Goal: Contribute content: Add original content to the website for others to see

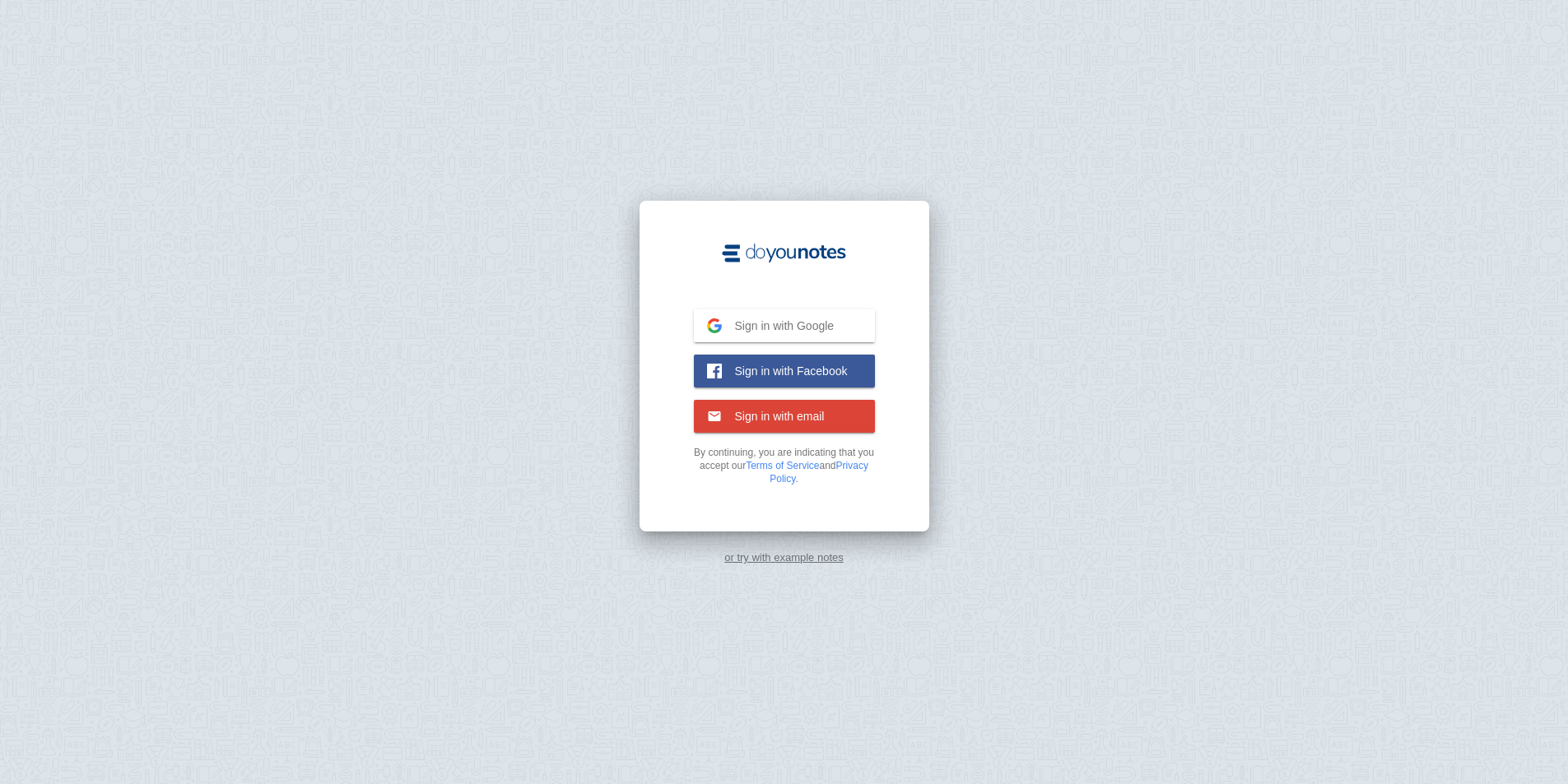
click at [780, 326] on span "Sign in with Google" at bounding box center [778, 326] width 113 height 15
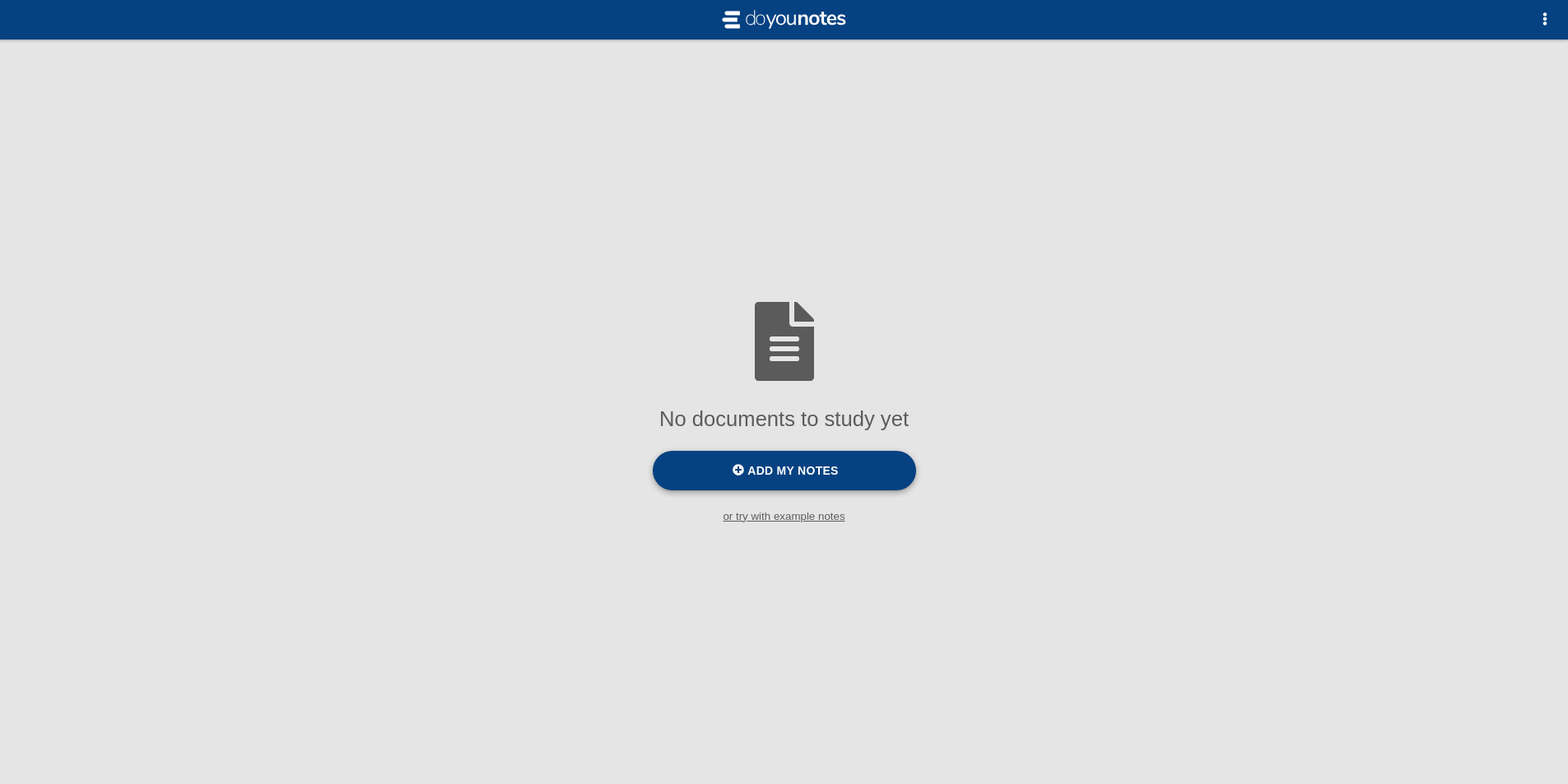
click at [784, 462] on label "Add my notes" at bounding box center [784, 471] width 264 height 40
click at [0, 0] on input "Add my notes" at bounding box center [0, 0] width 0 height 0
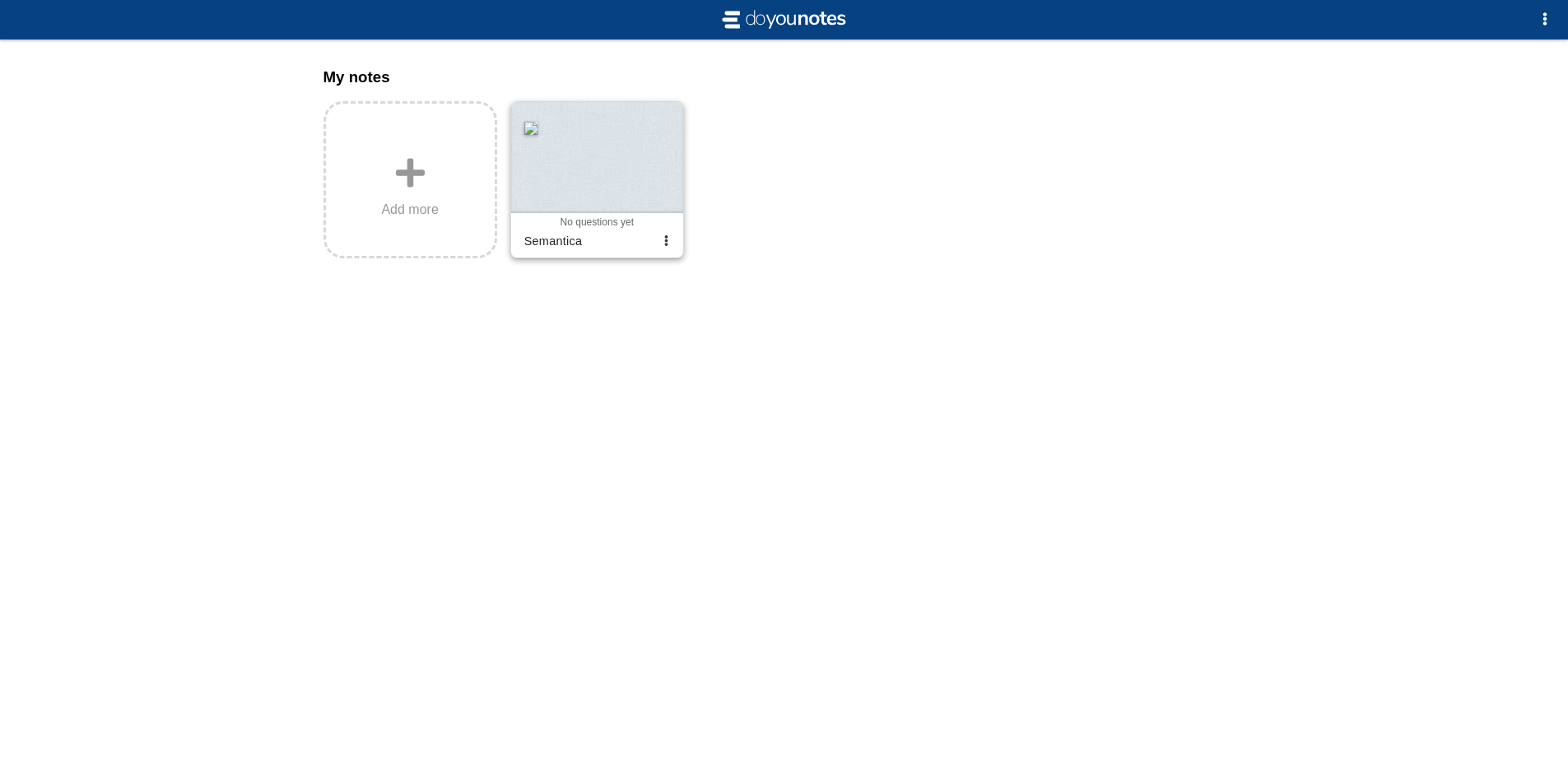
click at [649, 185] on div at bounding box center [597, 157] width 172 height 111
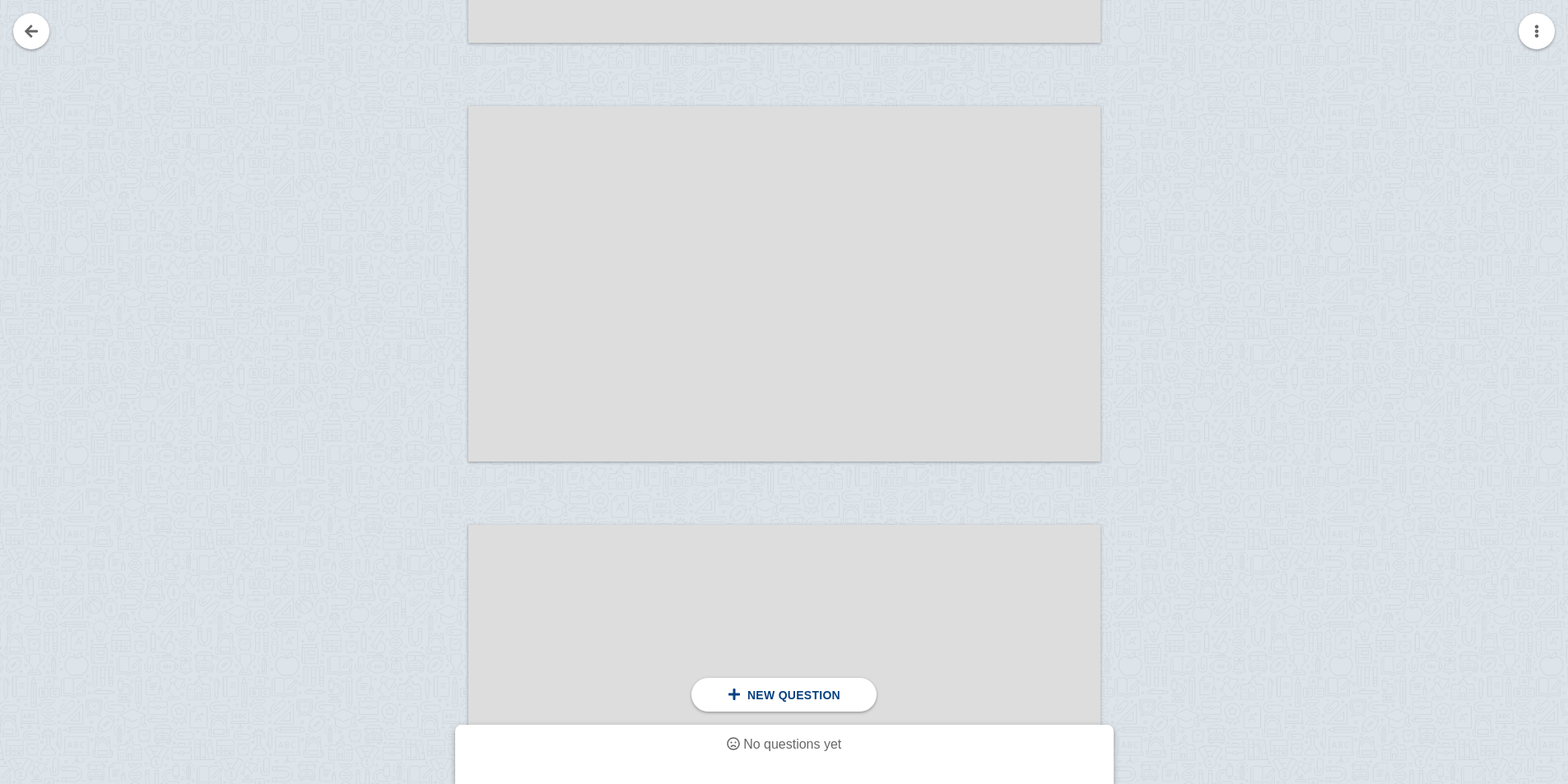
scroll to position [877, 0]
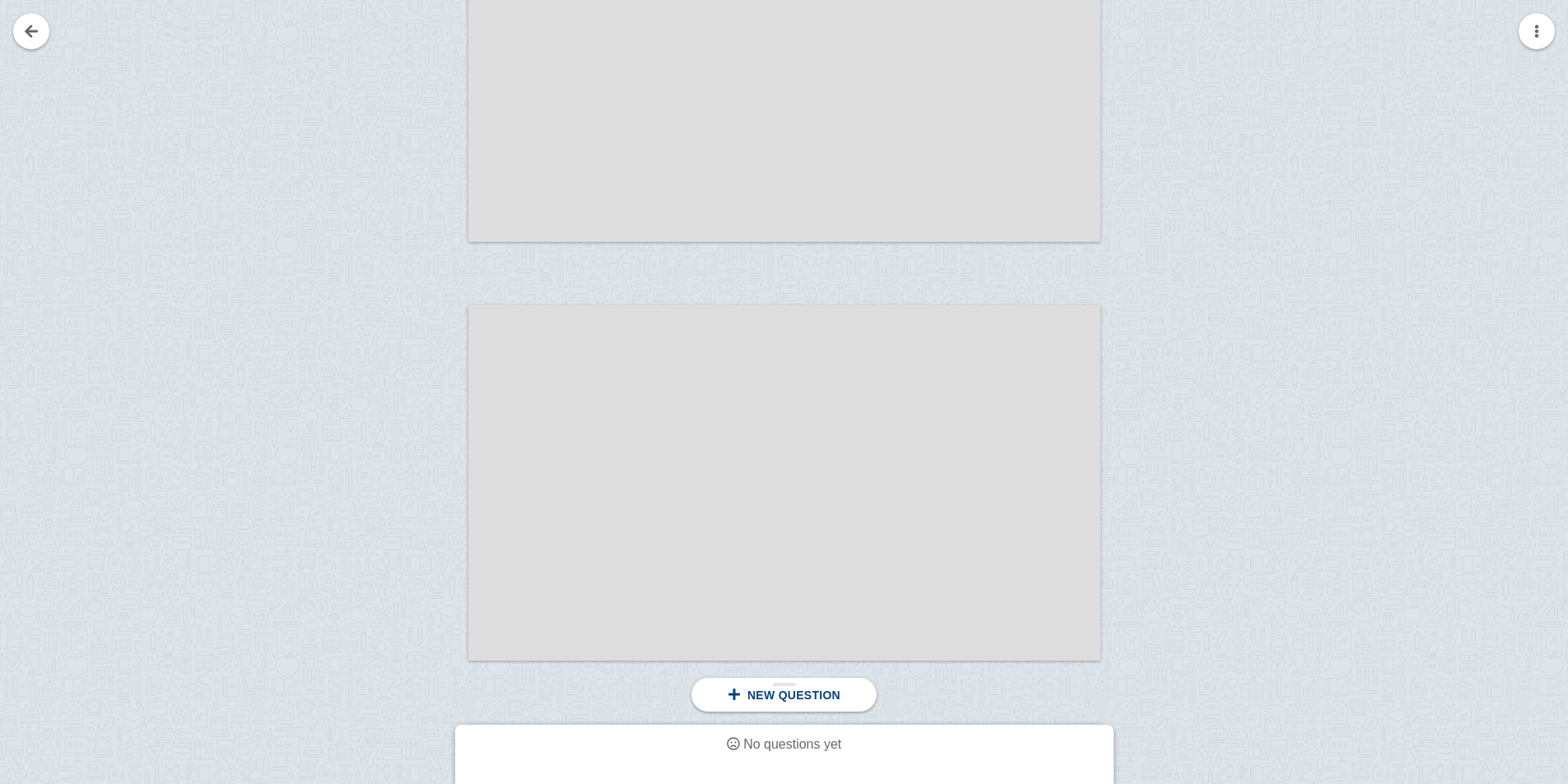
click at [740, 697] on span at bounding box center [734, 694] width 13 height 13
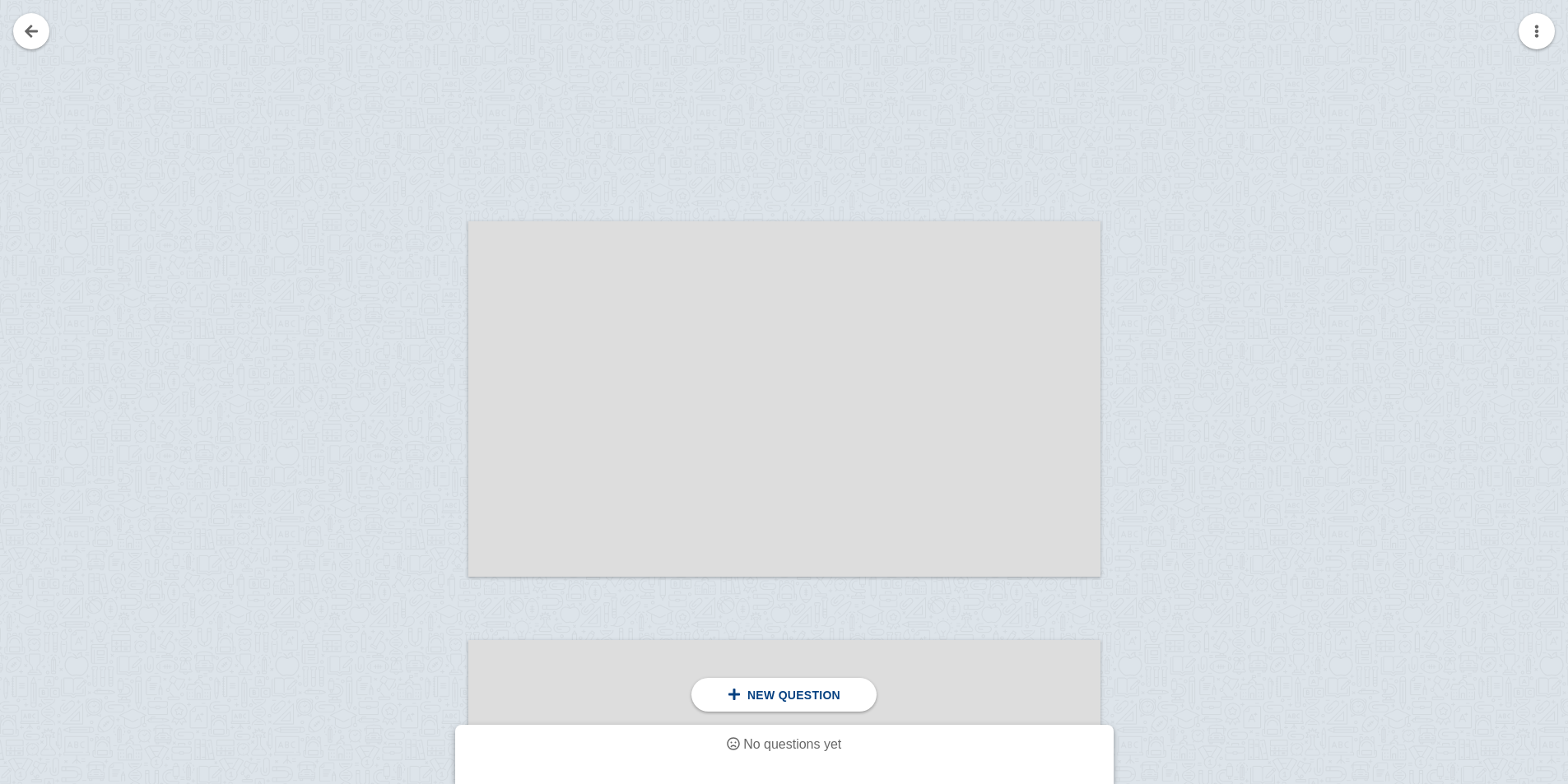
scroll to position [0, 0]
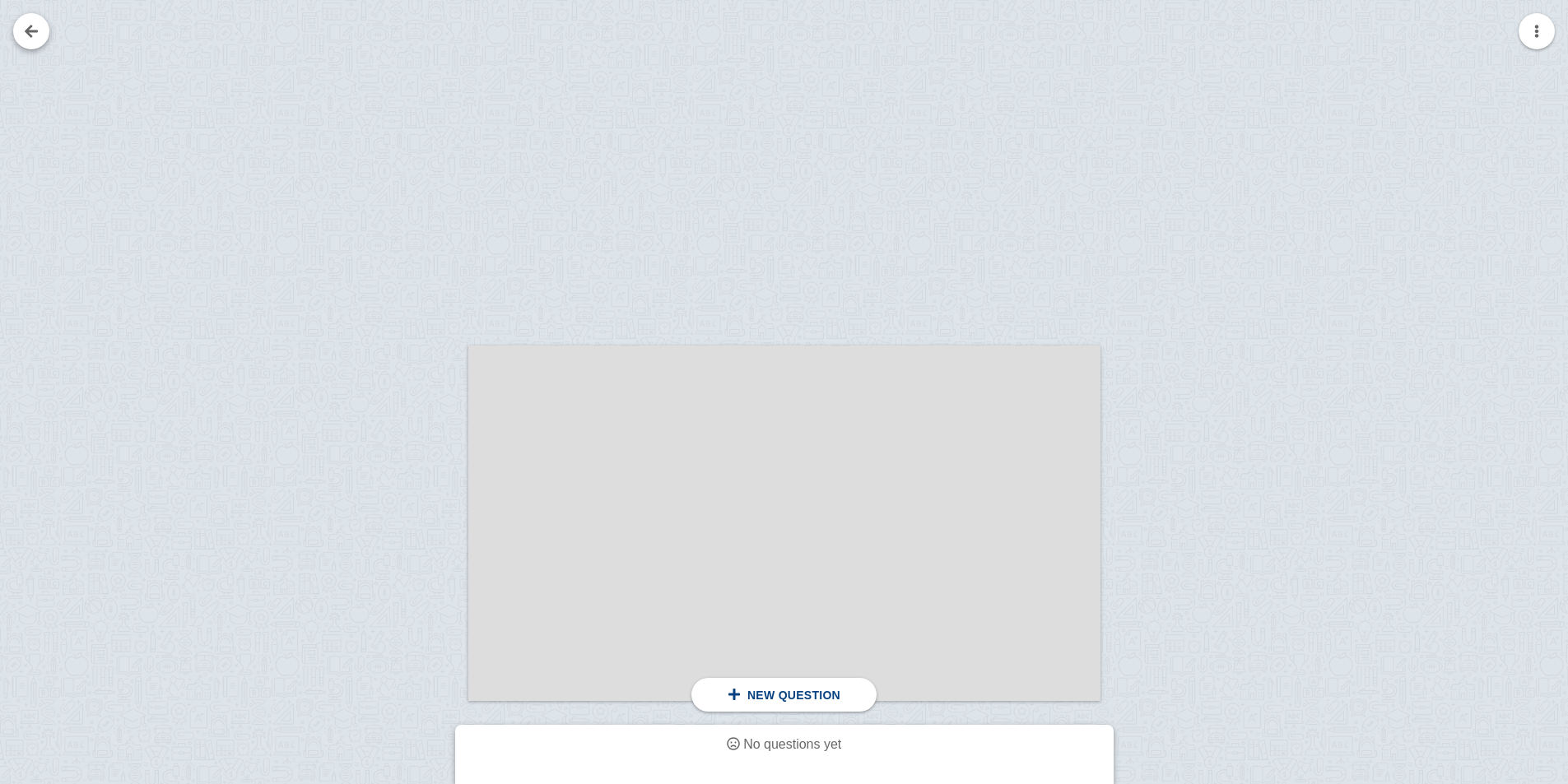
click at [29, 25] on link at bounding box center [31, 31] width 36 height 36
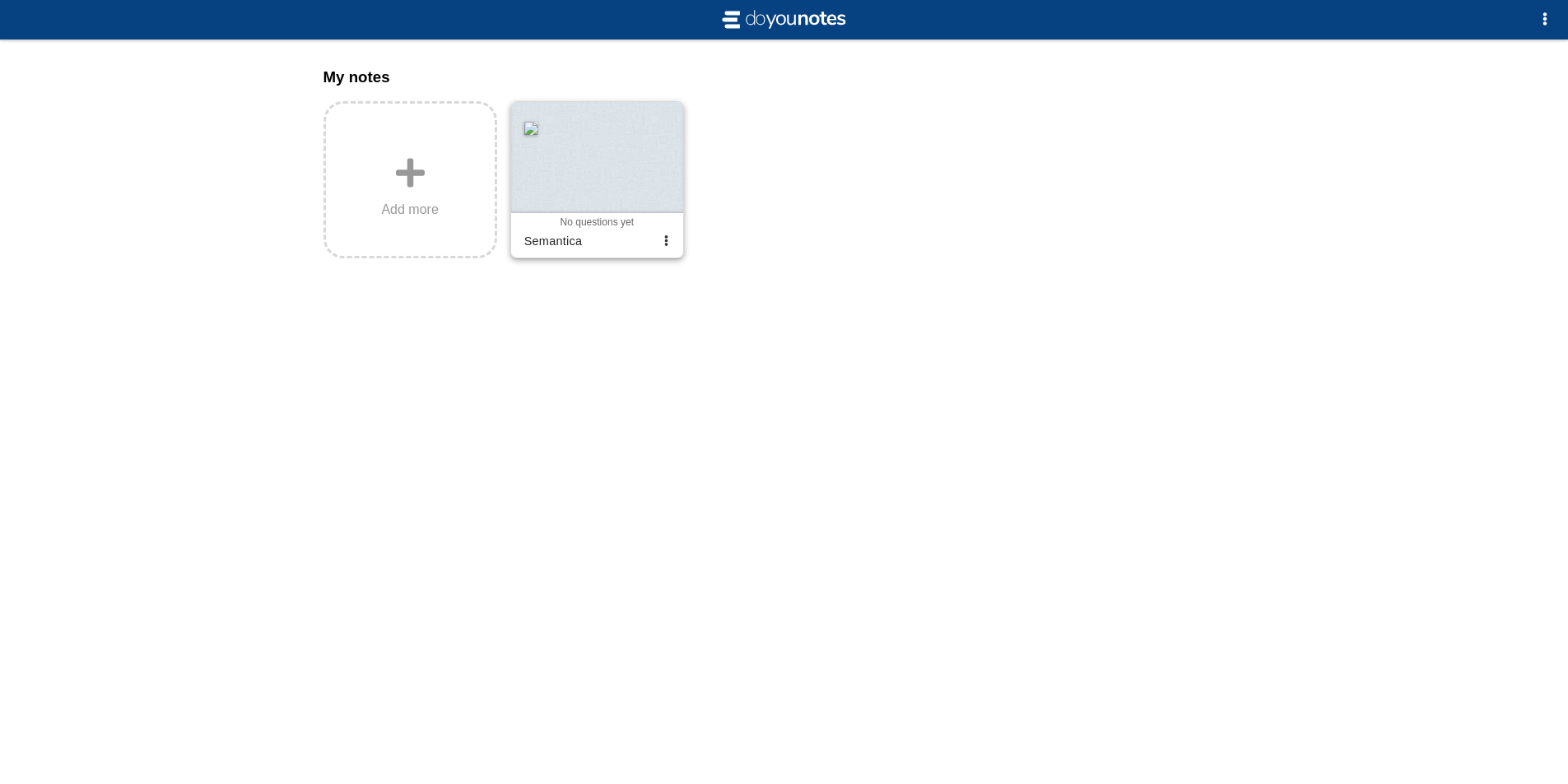
click at [634, 135] on div at bounding box center [597, 157] width 172 height 111
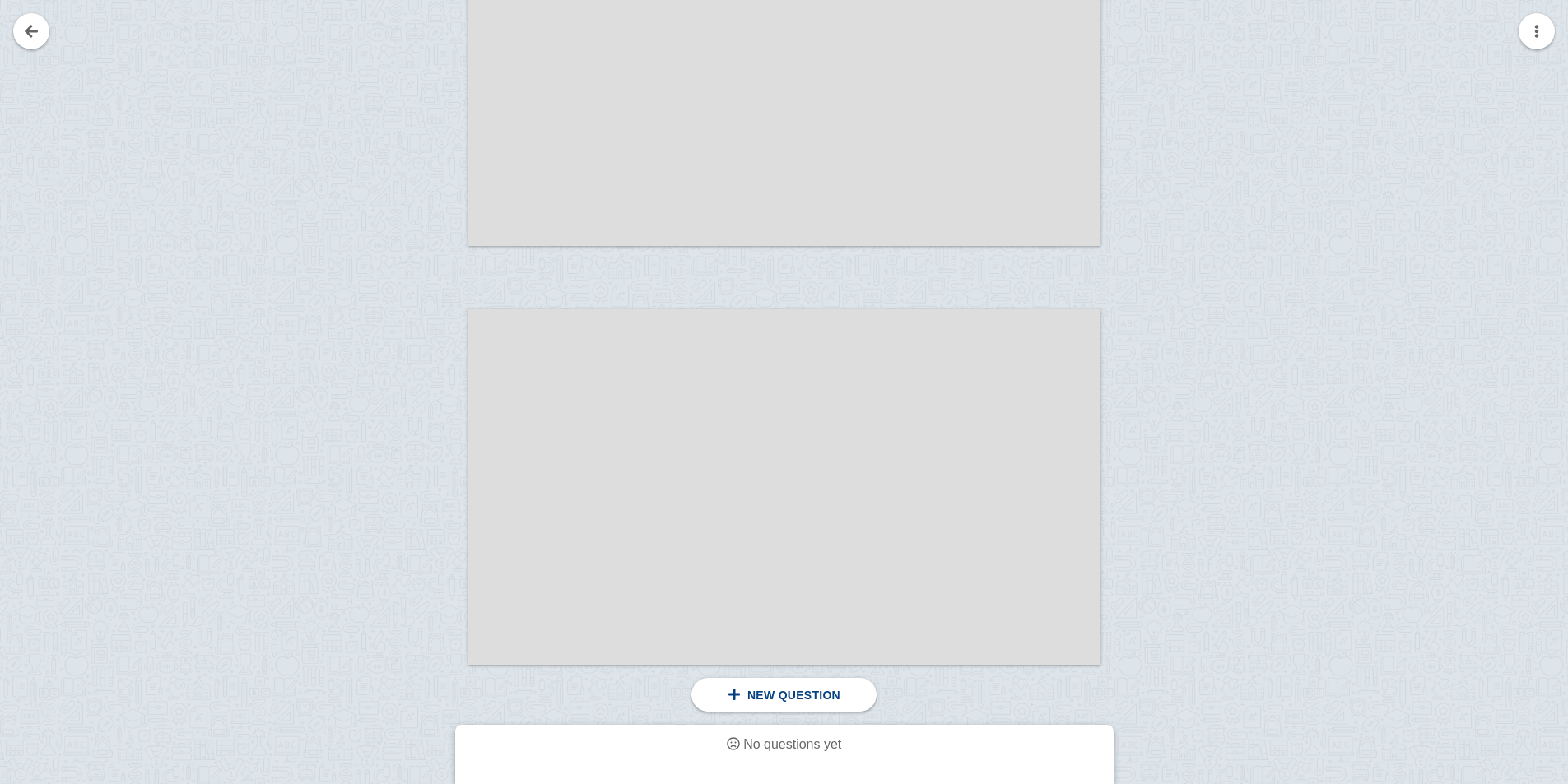
scroll to position [877, 0]
click at [13, 31] on link at bounding box center [31, 31] width 36 height 36
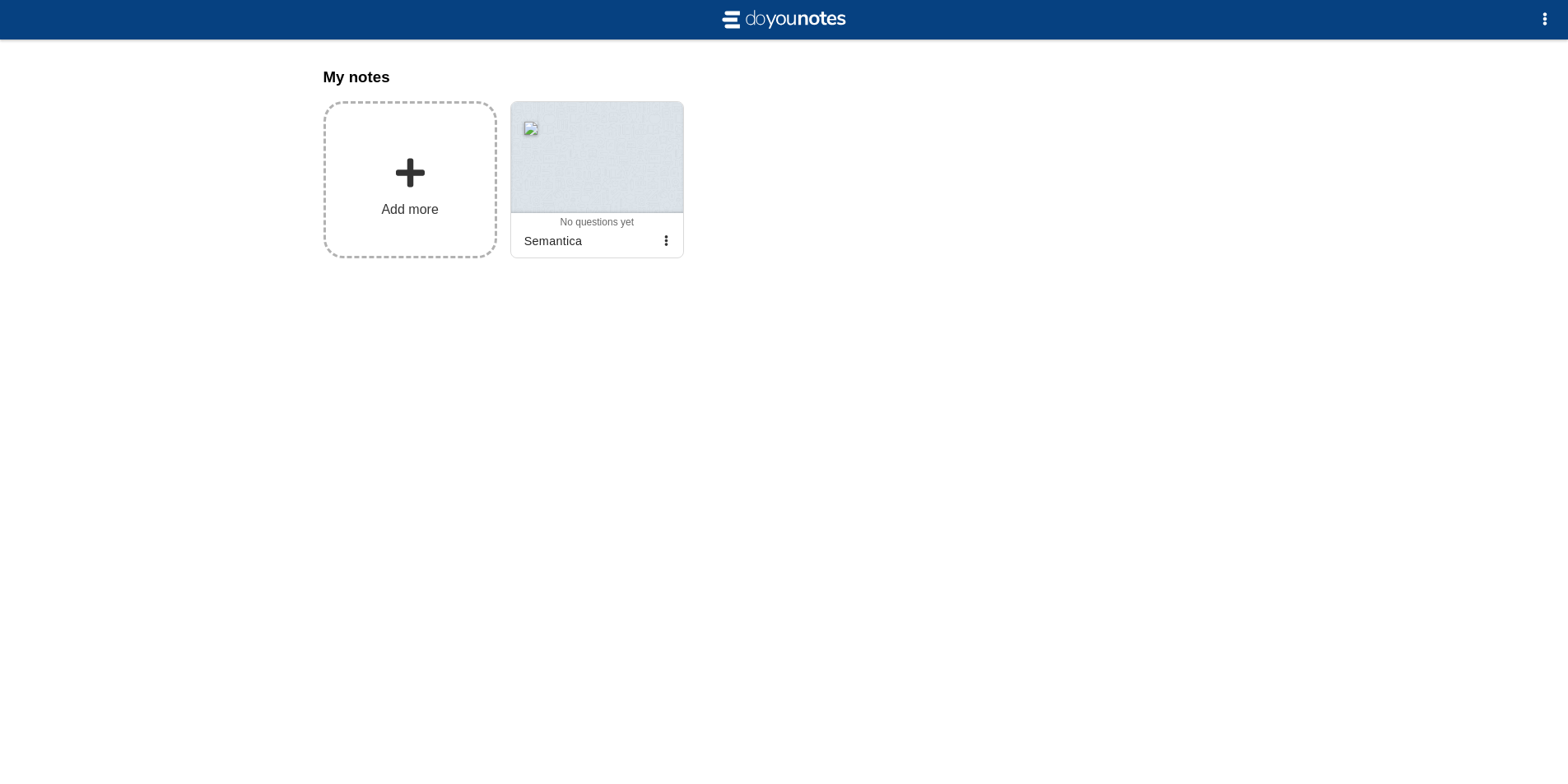
click at [418, 179] on span at bounding box center [410, 172] width 33 height 33
click at [0, 0] on input "Add my notes" at bounding box center [0, 0] width 0 height 0
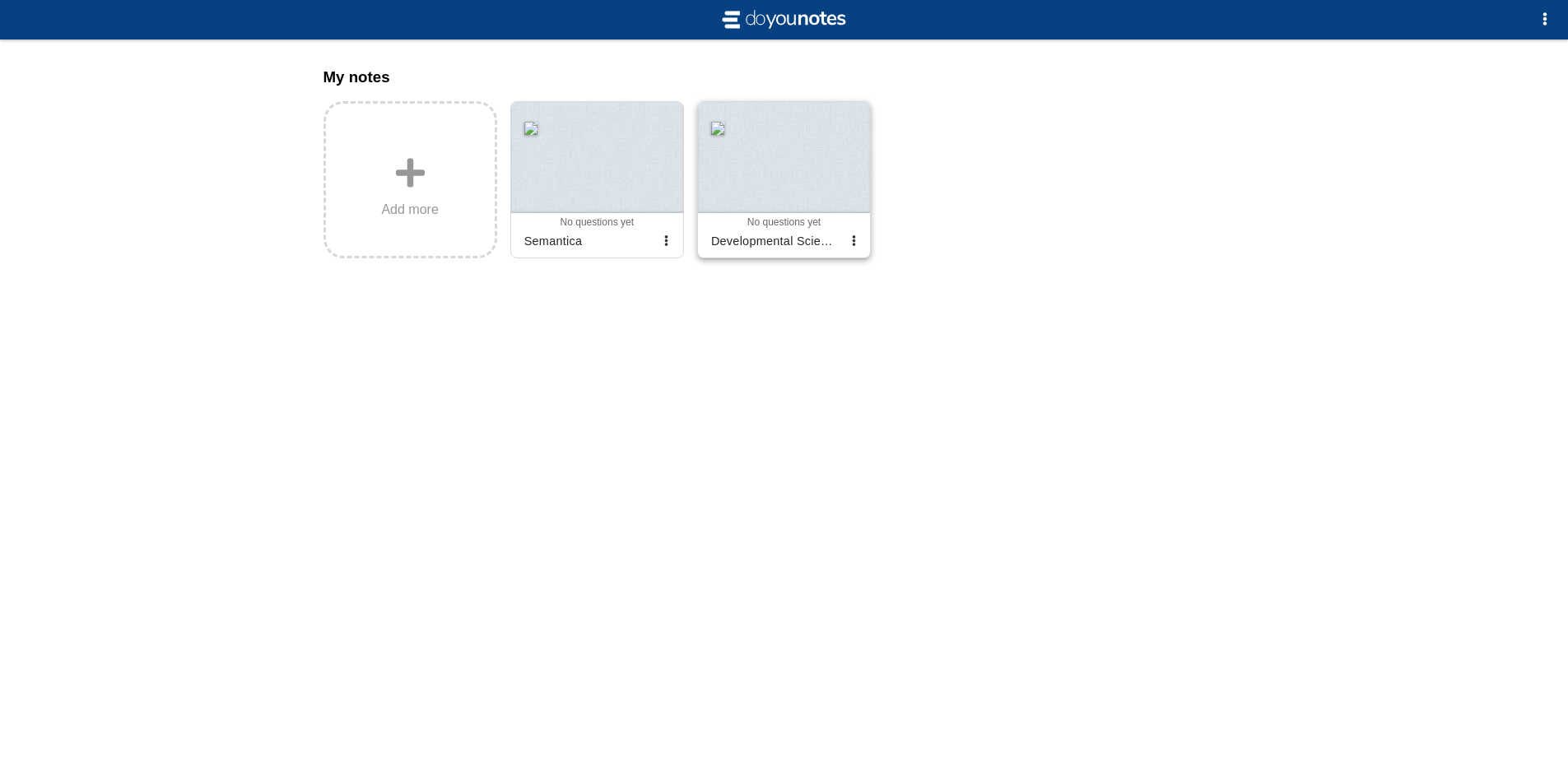
click at [765, 183] on div at bounding box center [784, 157] width 172 height 111
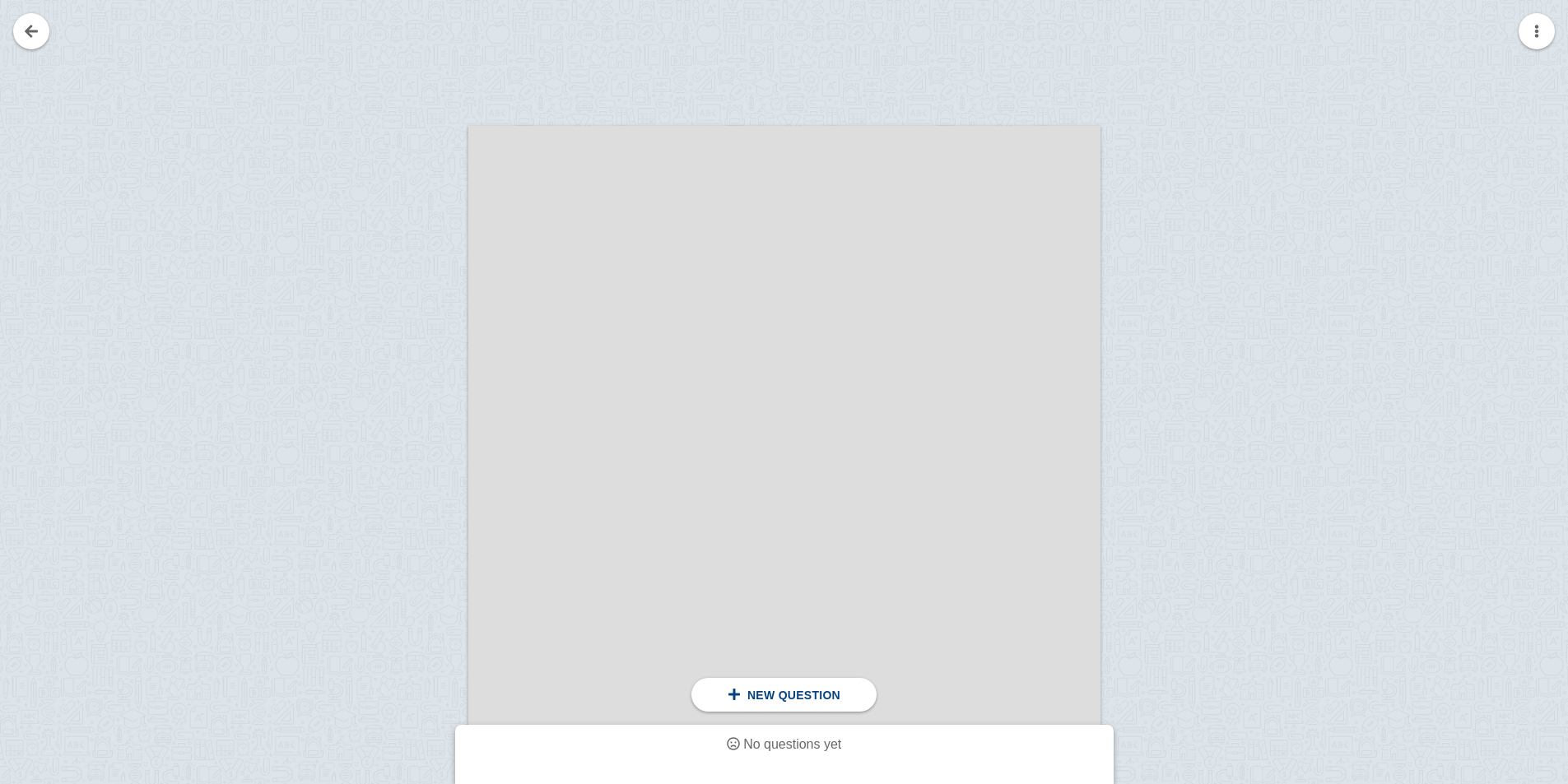
scroll to position [439, 0]
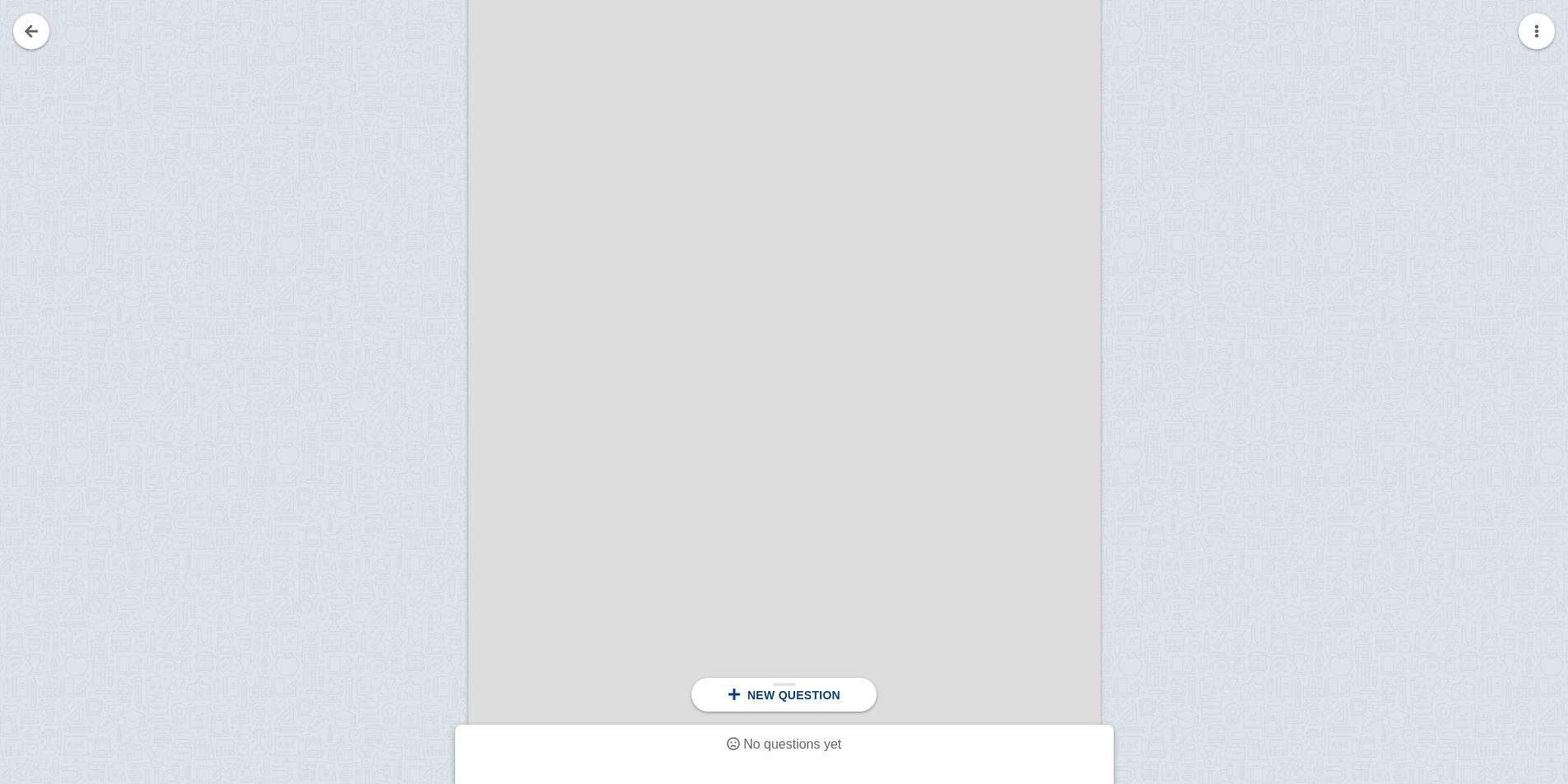
click at [816, 694] on span "New question" at bounding box center [793, 695] width 93 height 13
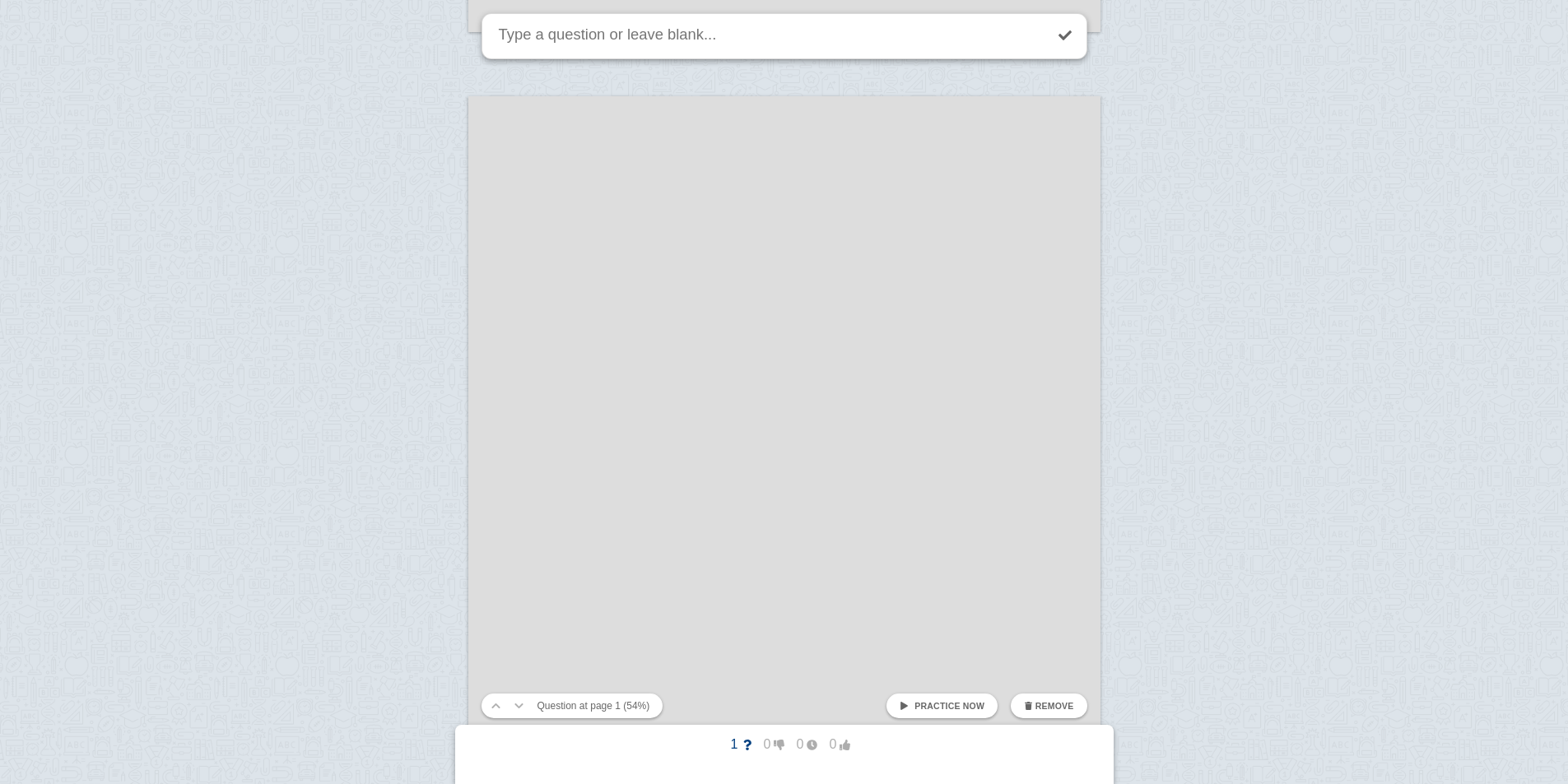
scroll to position [14571, 0]
click at [922, 704] on link "Practice now" at bounding box center [942, 706] width 111 height 24
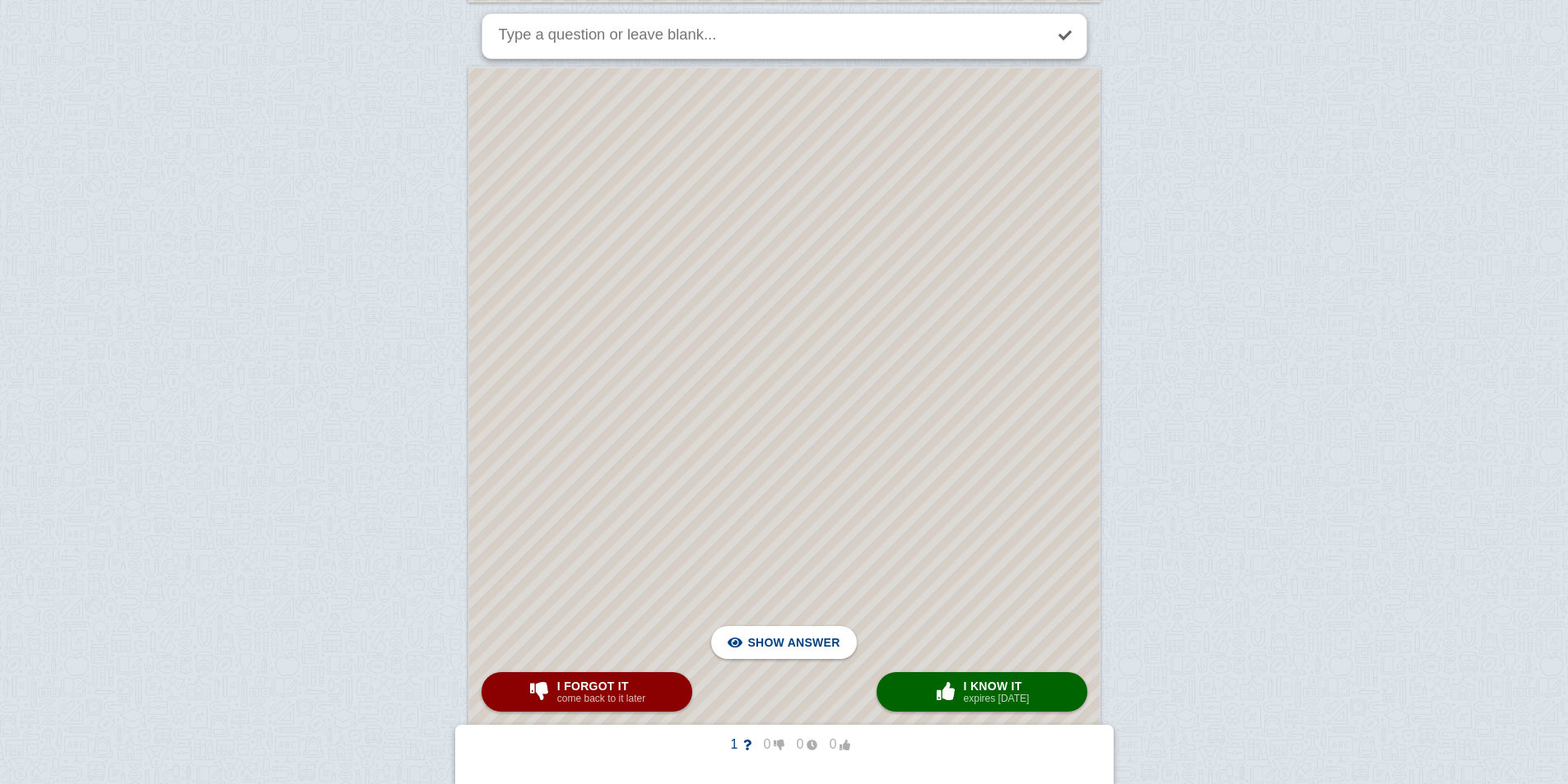
click at [1079, 655] on div at bounding box center [784, 482] width 630 height 827
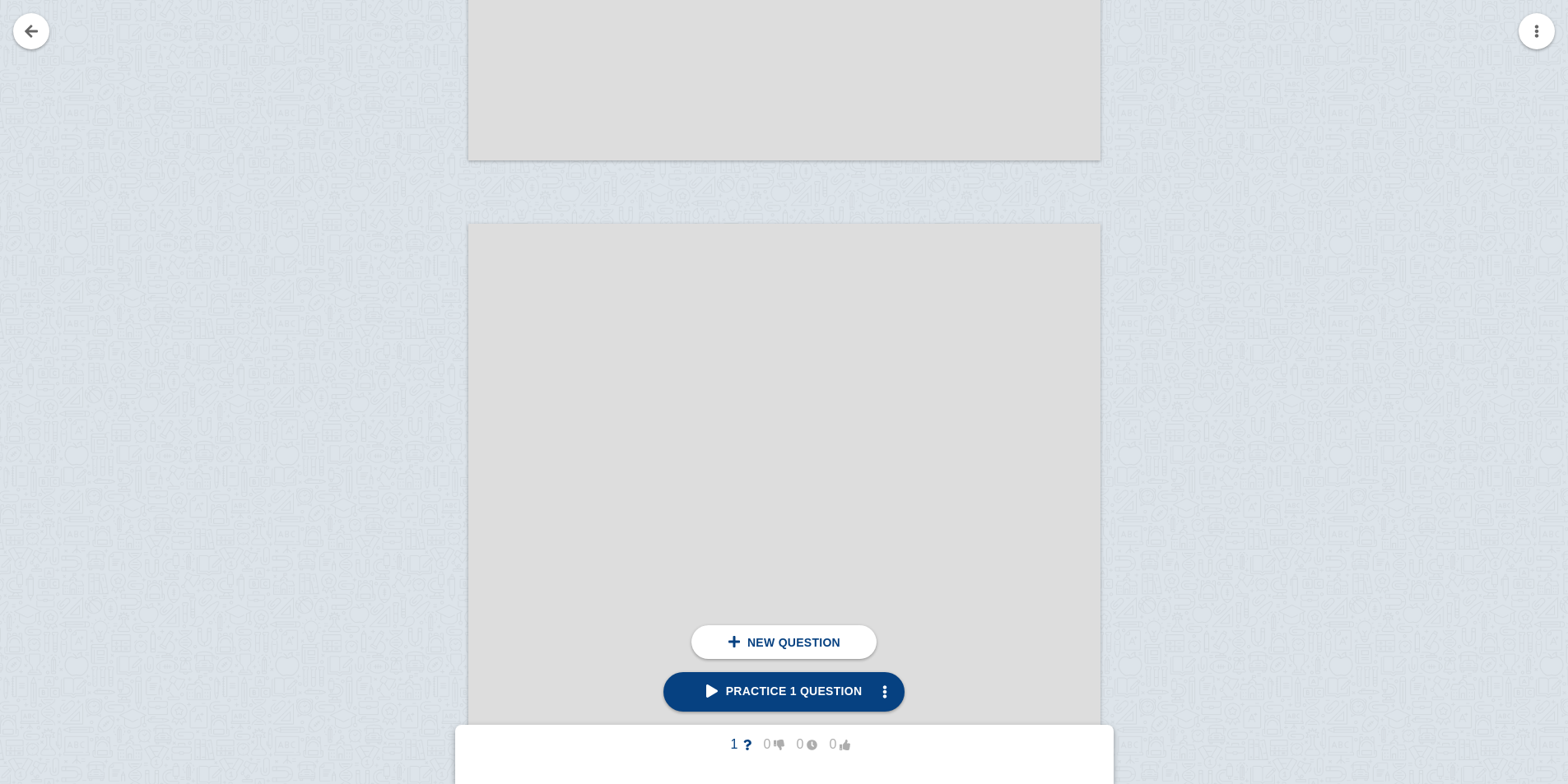
scroll to position [5483, 0]
